Goal: Task Accomplishment & Management: Use online tool/utility

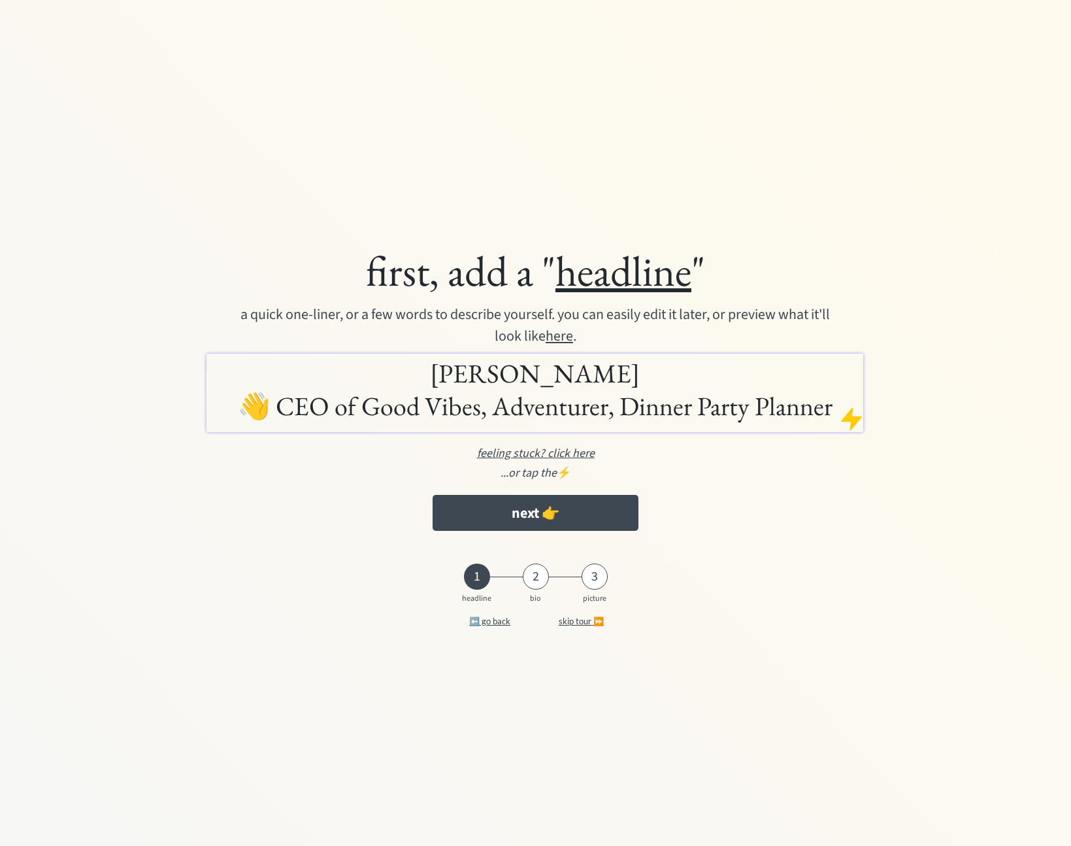
click at [690, 378] on h1 "[PERSON_NAME] 👋 CEO of Good Vibes, Adventurer, Dinner Party Planner" at bounding box center [535, 389] width 650 height 65
click at [855, 422] on div at bounding box center [851, 419] width 26 height 26
drag, startPoint x: 263, startPoint y: 406, endPoint x: 235, endPoint y: 400, distance: 28.7
click at [235, 400] on h1 "[PERSON_NAME] 👋 CEO of Good Vibes, Adventurer, Dinner Party Planner" at bounding box center [535, 389] width 650 height 65
copy h1 "👋"
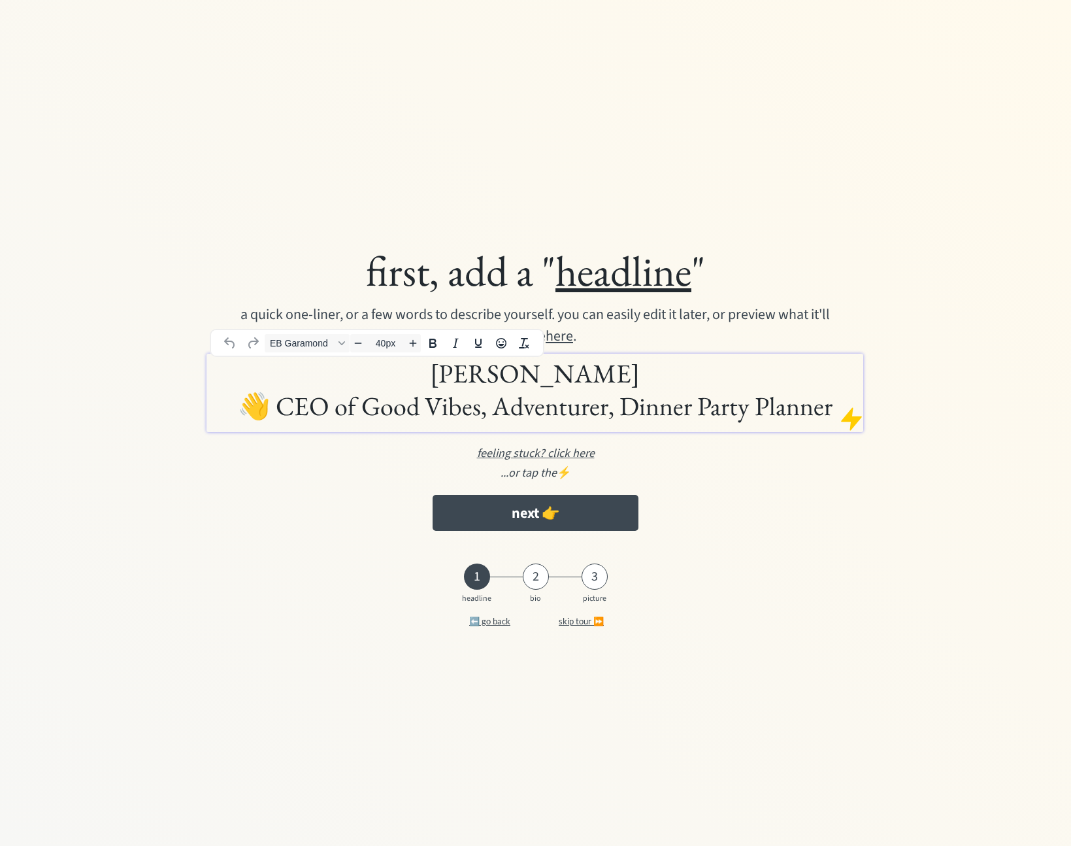
click at [425, 376] on h1 "[PERSON_NAME] 👋 CEO of Good Vibes, Adventurer, Dinner Party Planner" at bounding box center [535, 389] width 650 height 65
paste div
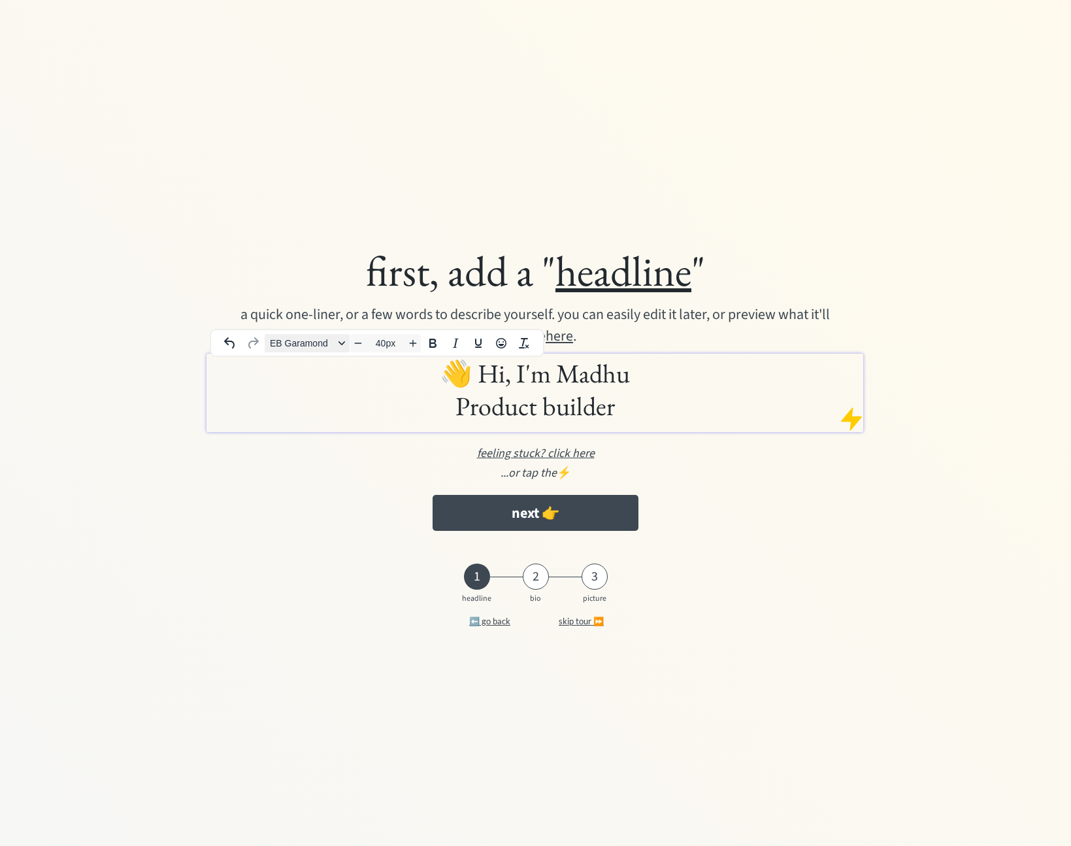
click at [309, 346] on span "EB Garamond" at bounding box center [302, 343] width 64 height 10
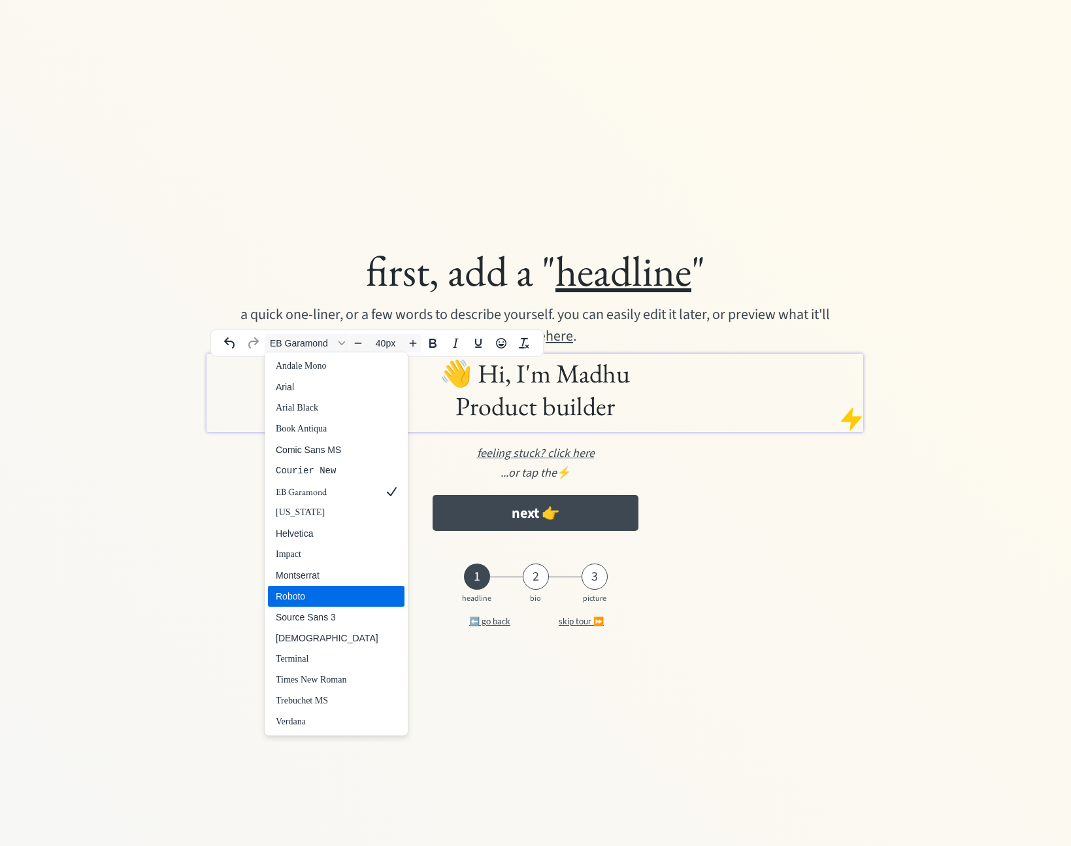
click at [347, 590] on div "Roboto" at bounding box center [336, 596] width 137 height 21
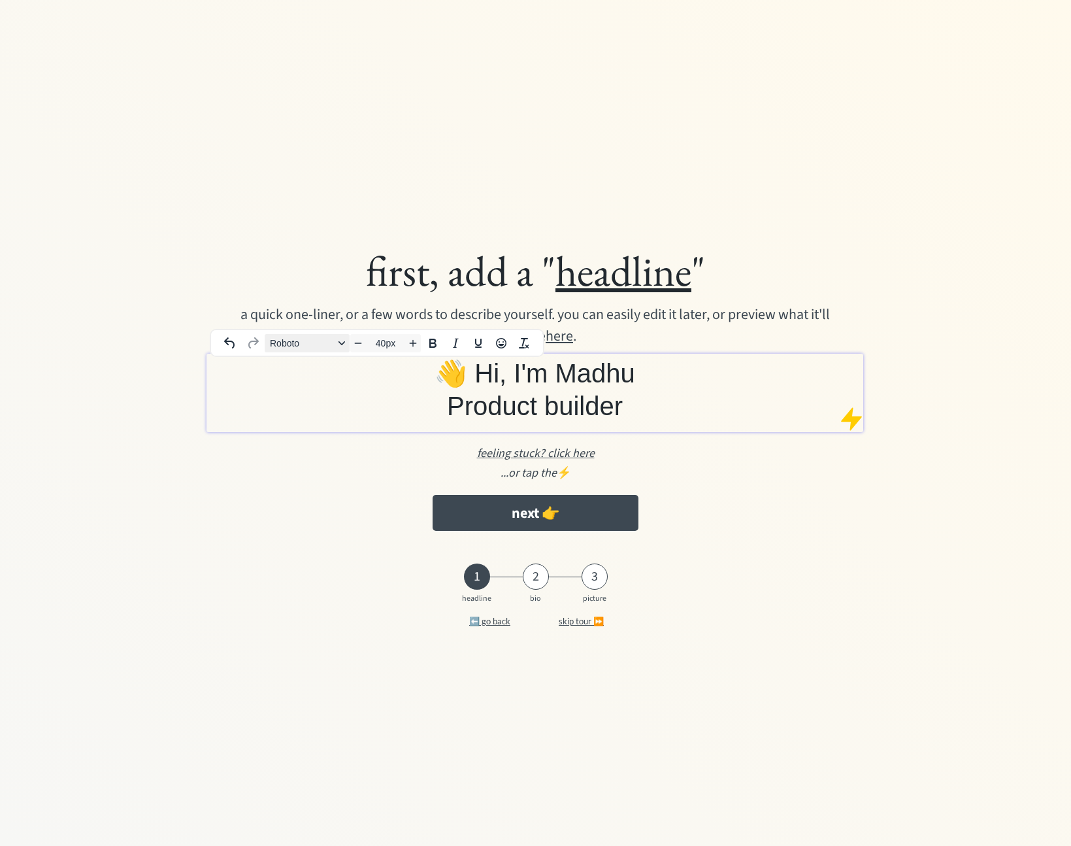
click at [310, 338] on span "Roboto" at bounding box center [302, 343] width 64 height 10
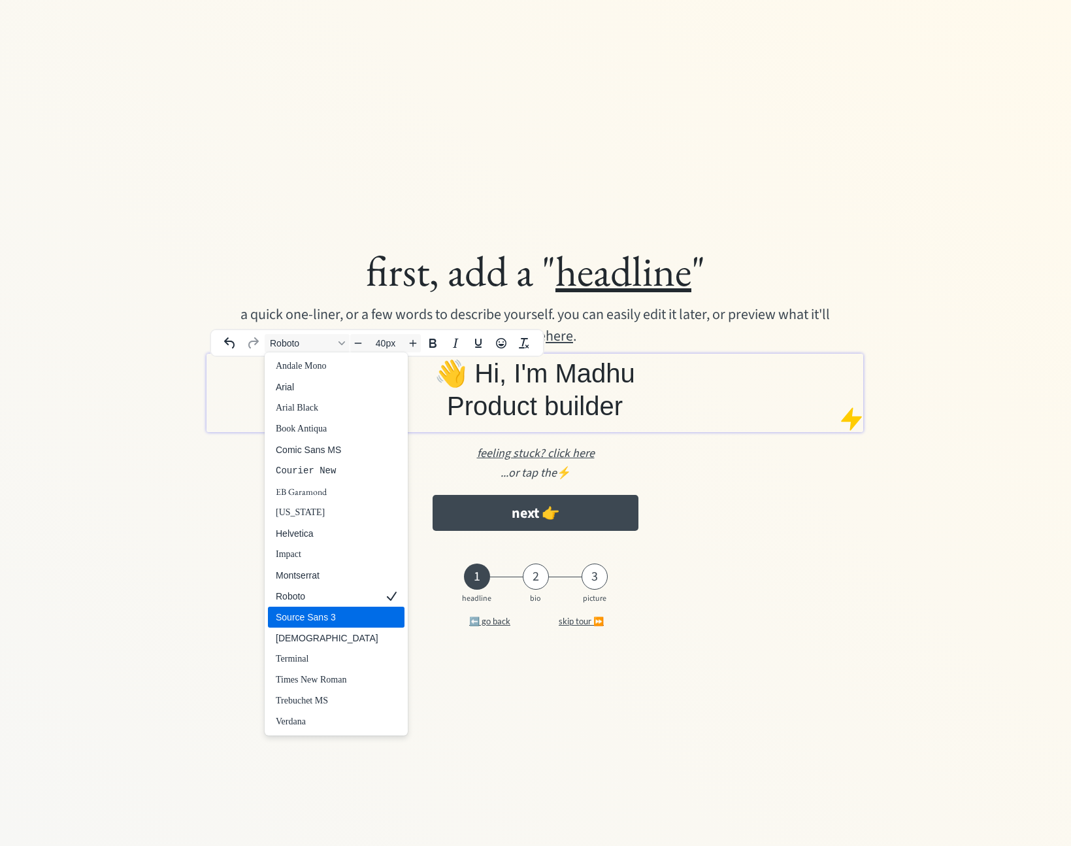
click at [343, 623] on div "Source Sans 3" at bounding box center [327, 617] width 103 height 16
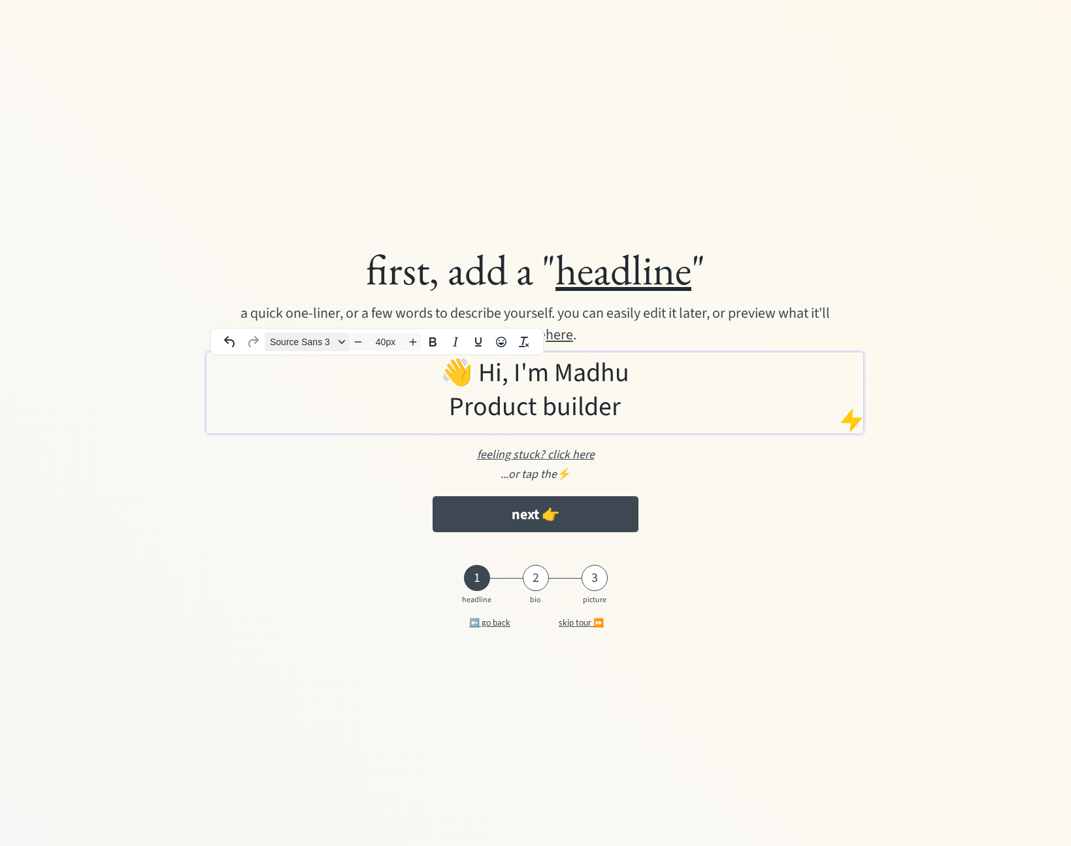
click at [310, 344] on span "Source Sans 3" at bounding box center [302, 342] width 64 height 10
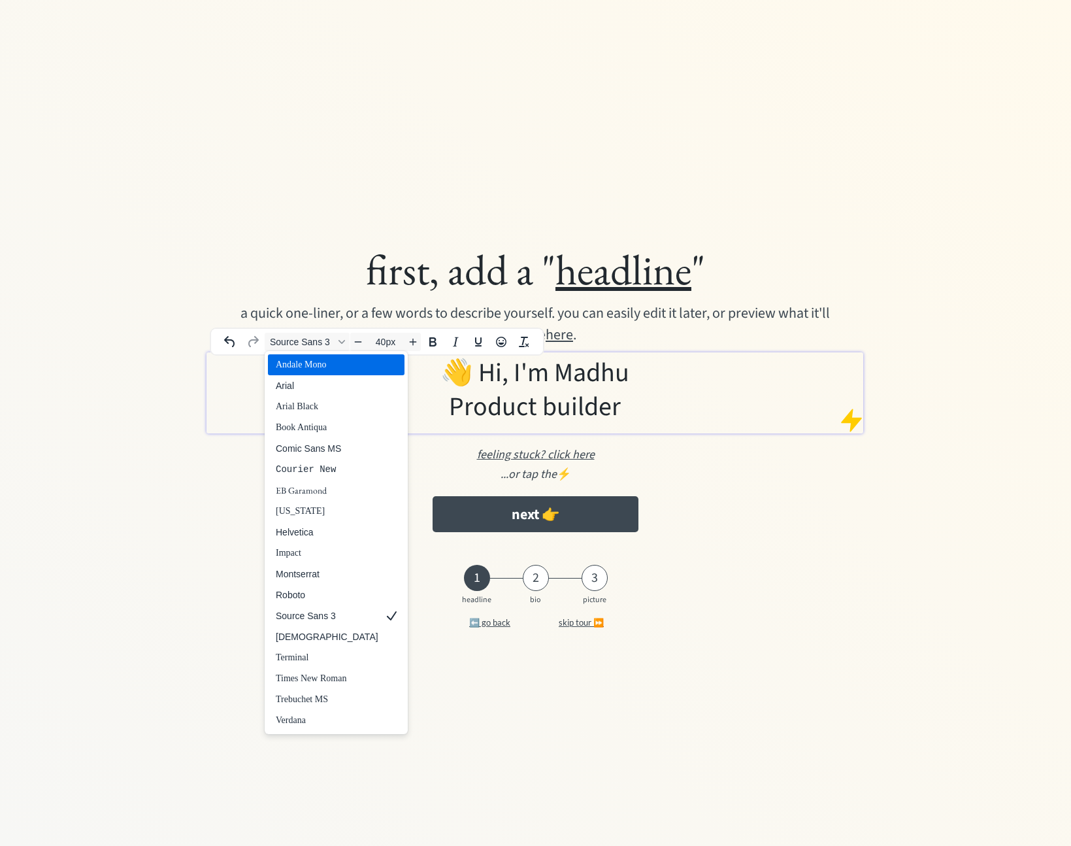
click at [314, 361] on div "Andale Mono" at bounding box center [327, 365] width 103 height 16
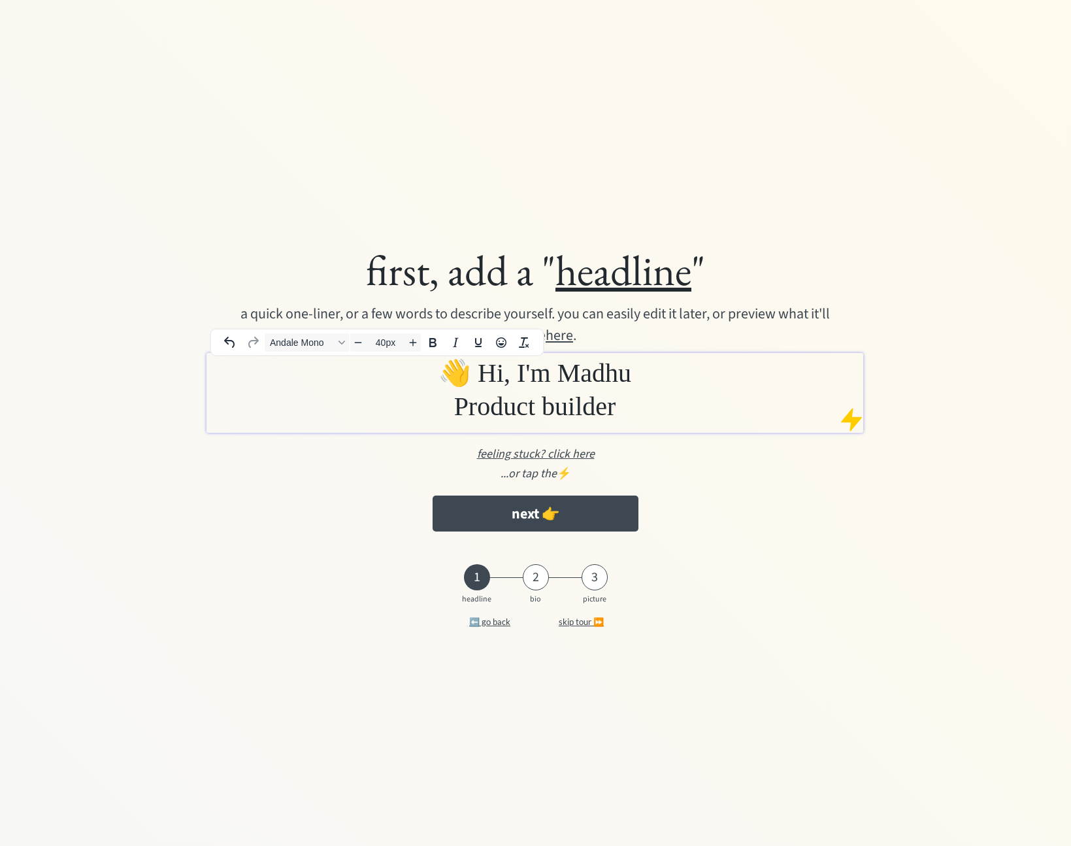
click at [314, 357] on h1 "👋 Hi, I'm Madhu Product builder" at bounding box center [535, 389] width 650 height 67
click at [316, 342] on span "Andale Mono" at bounding box center [302, 342] width 64 height 10
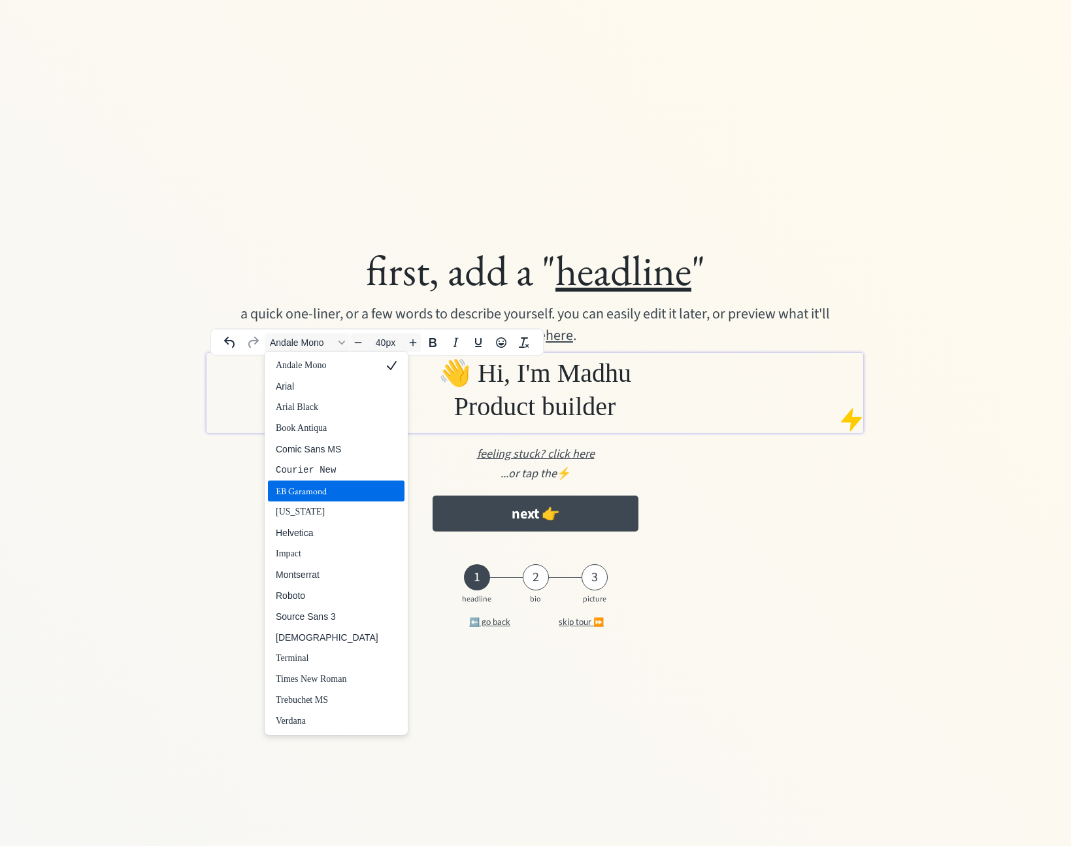
click at [325, 493] on div "EB Garamond" at bounding box center [327, 491] width 103 height 16
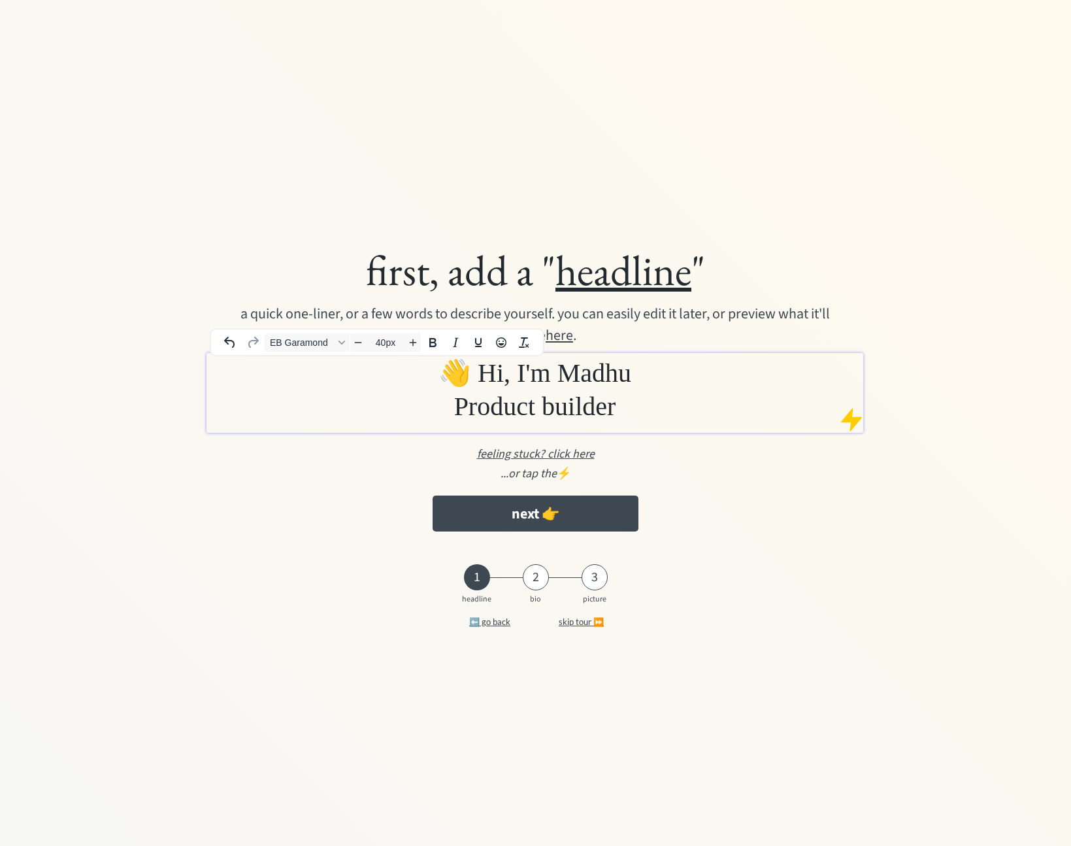
drag, startPoint x: 665, startPoint y: 410, endPoint x: 366, endPoint y: 382, distance: 300.0
click at [366, 382] on h1 "﻿ 👋 Hi, I'm Madhu Product builder" at bounding box center [535, 389] width 650 height 67
click at [284, 342] on span "EB Garamond" at bounding box center [302, 342] width 64 height 10
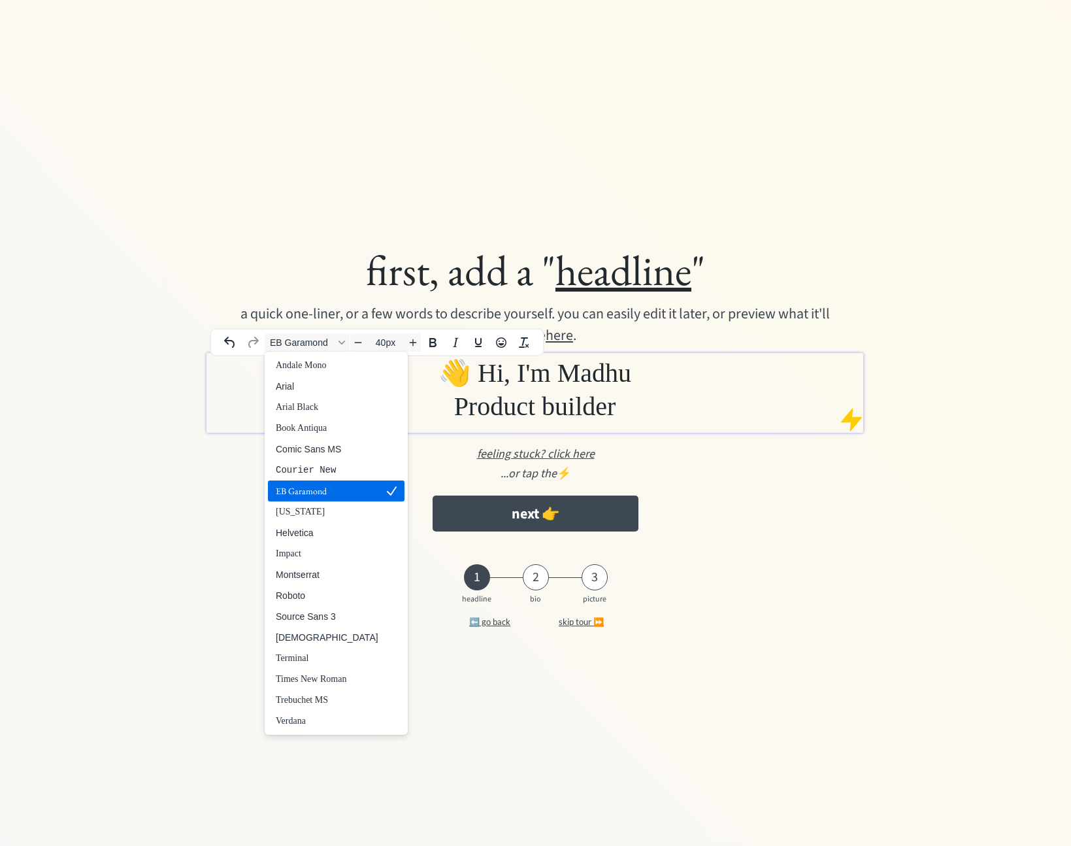
click at [323, 489] on div "EB Garamond" at bounding box center [327, 491] width 103 height 16
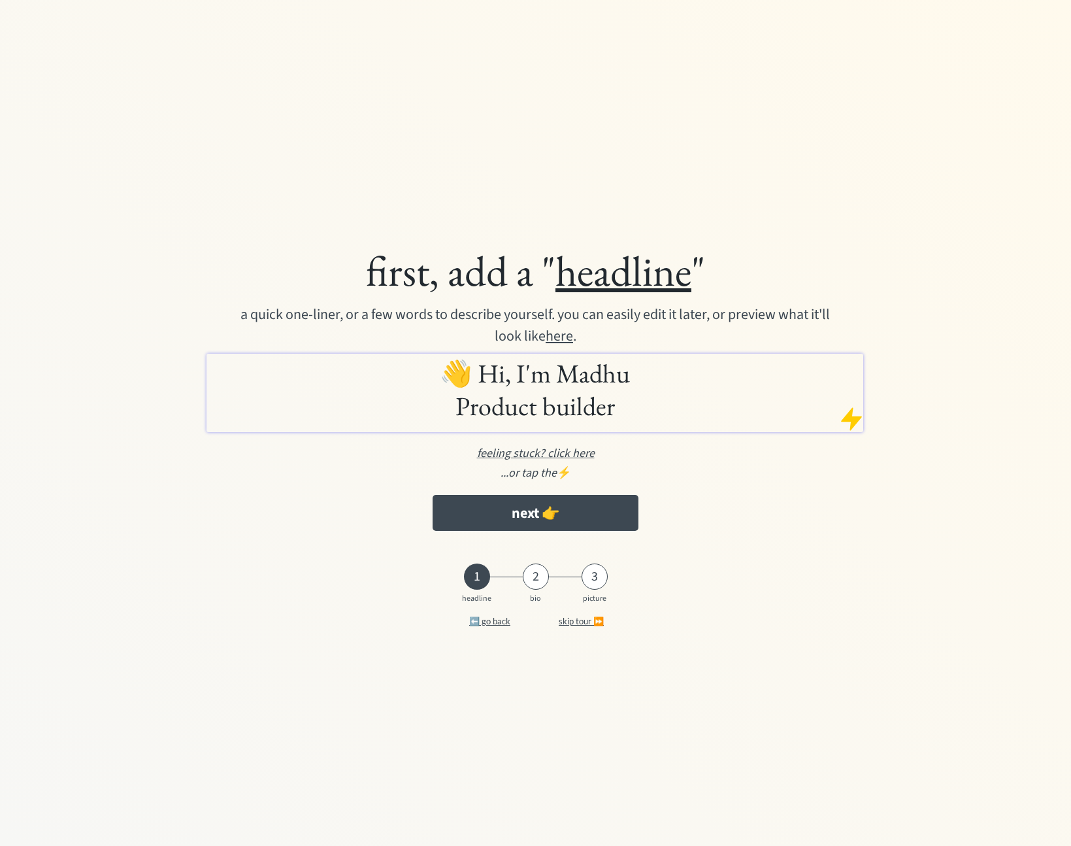
click at [810, 527] on div "first, add a " headline " a quick one-liner, or a few words to describe yoursel…" at bounding box center [536, 391] width 836 height 306
drag, startPoint x: 618, startPoint y: 367, endPoint x: 697, endPoint y: 384, distance: 80.9
click at [619, 367] on span "﻿ 👋 Hi, I'm Madhu" at bounding box center [535, 373] width 190 height 34
drag, startPoint x: 621, startPoint y: 378, endPoint x: 665, endPoint y: 383, distance: 44.0
click at [631, 378] on h1 "👋 Hi, I'm Madhu Product builder" at bounding box center [535, 389] width 650 height 65
